Goal: Navigation & Orientation: Find specific page/section

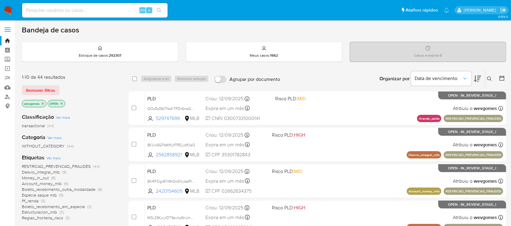
click at [4, 7] on img at bounding box center [8, 10] width 10 height 10
click at [6, 11] on img at bounding box center [8, 10] width 10 height 10
